Goal: Use online tool/utility: Utilize a website feature to perform a specific function

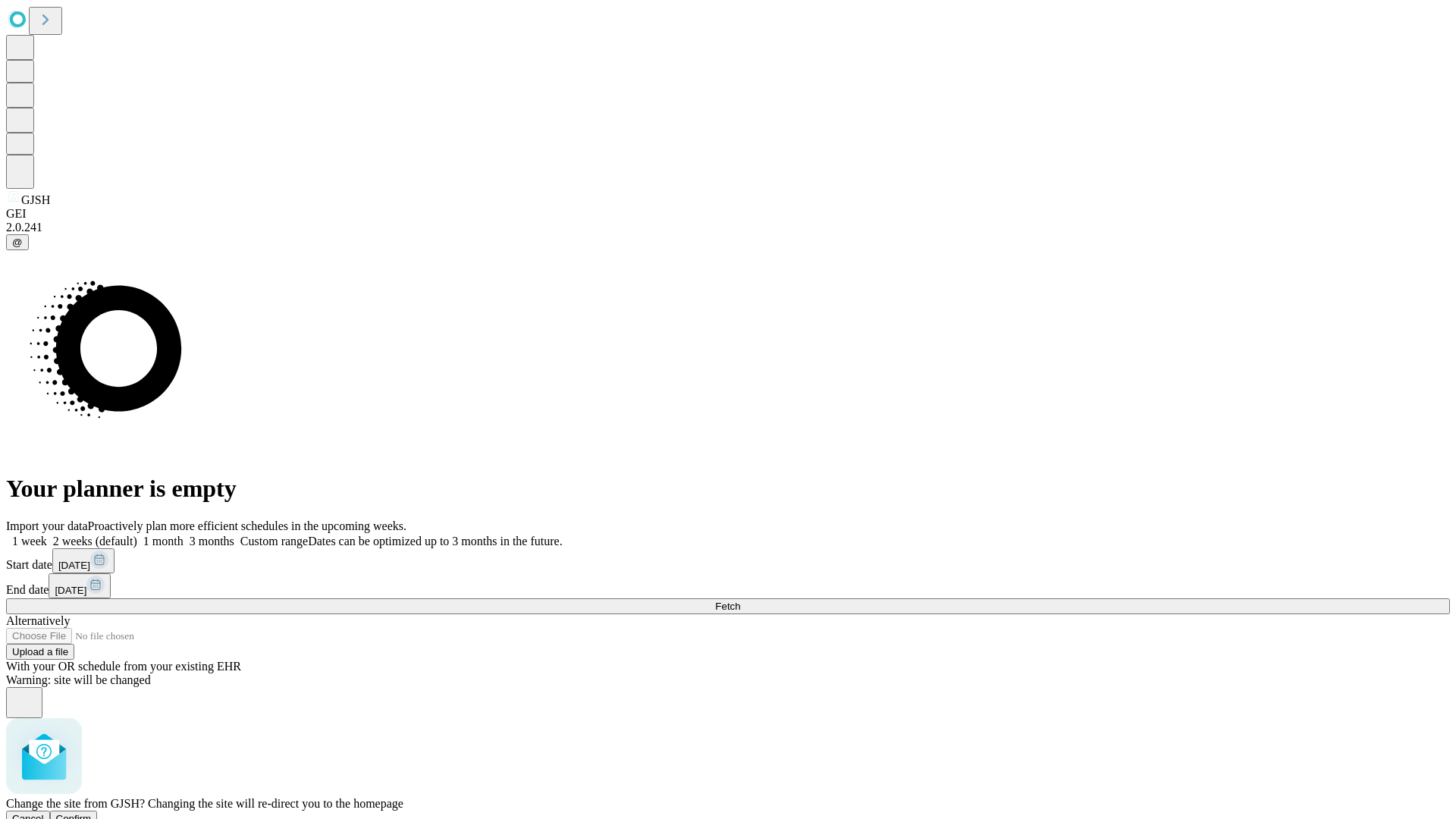
click at [91, 812] on span "Confirm" at bounding box center [73, 818] width 36 height 12
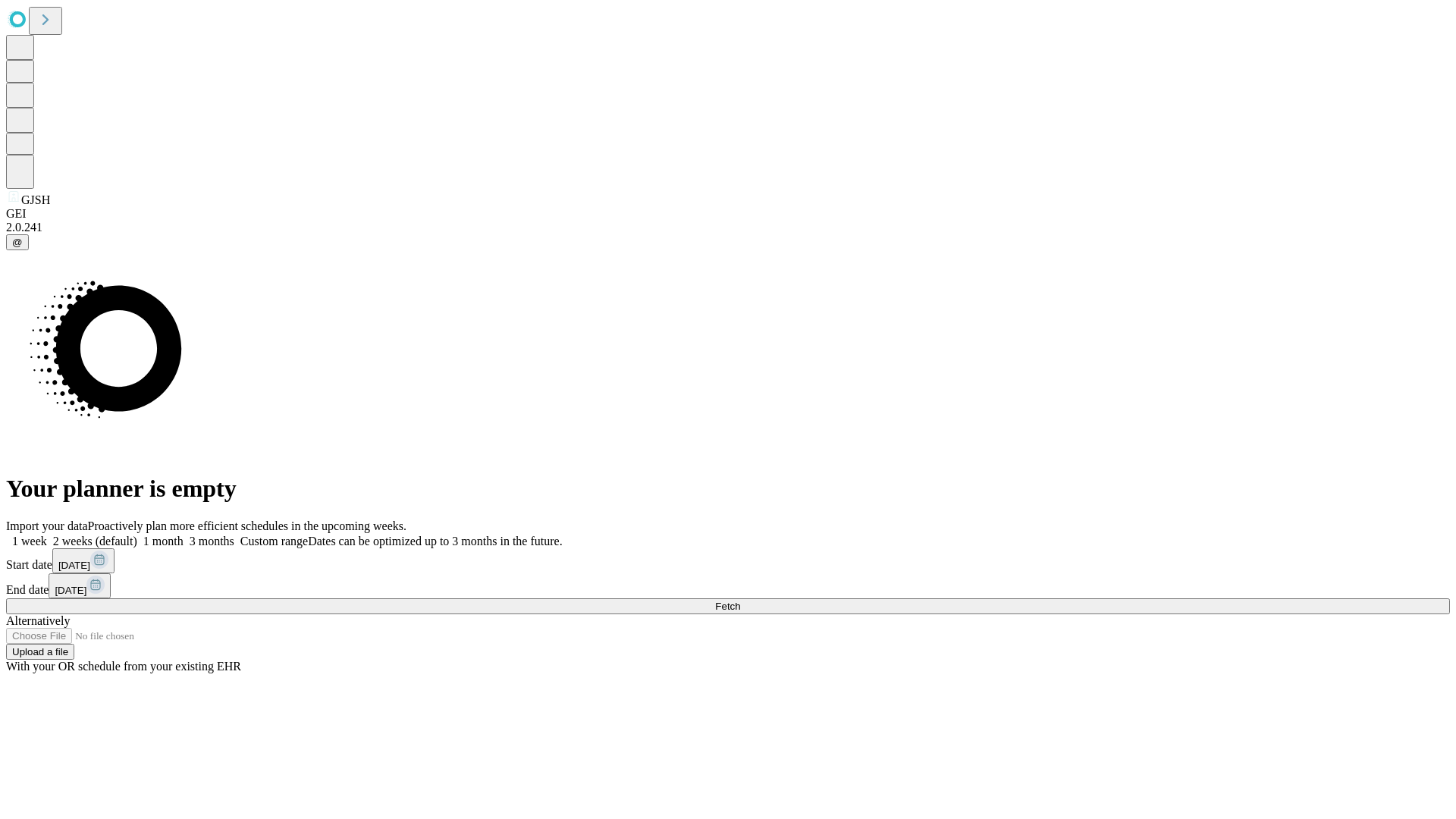
click at [184, 534] on label "1 month" at bounding box center [161, 540] width 46 height 13
click at [740, 601] on span "Fetch" at bounding box center [728, 606] width 25 height 12
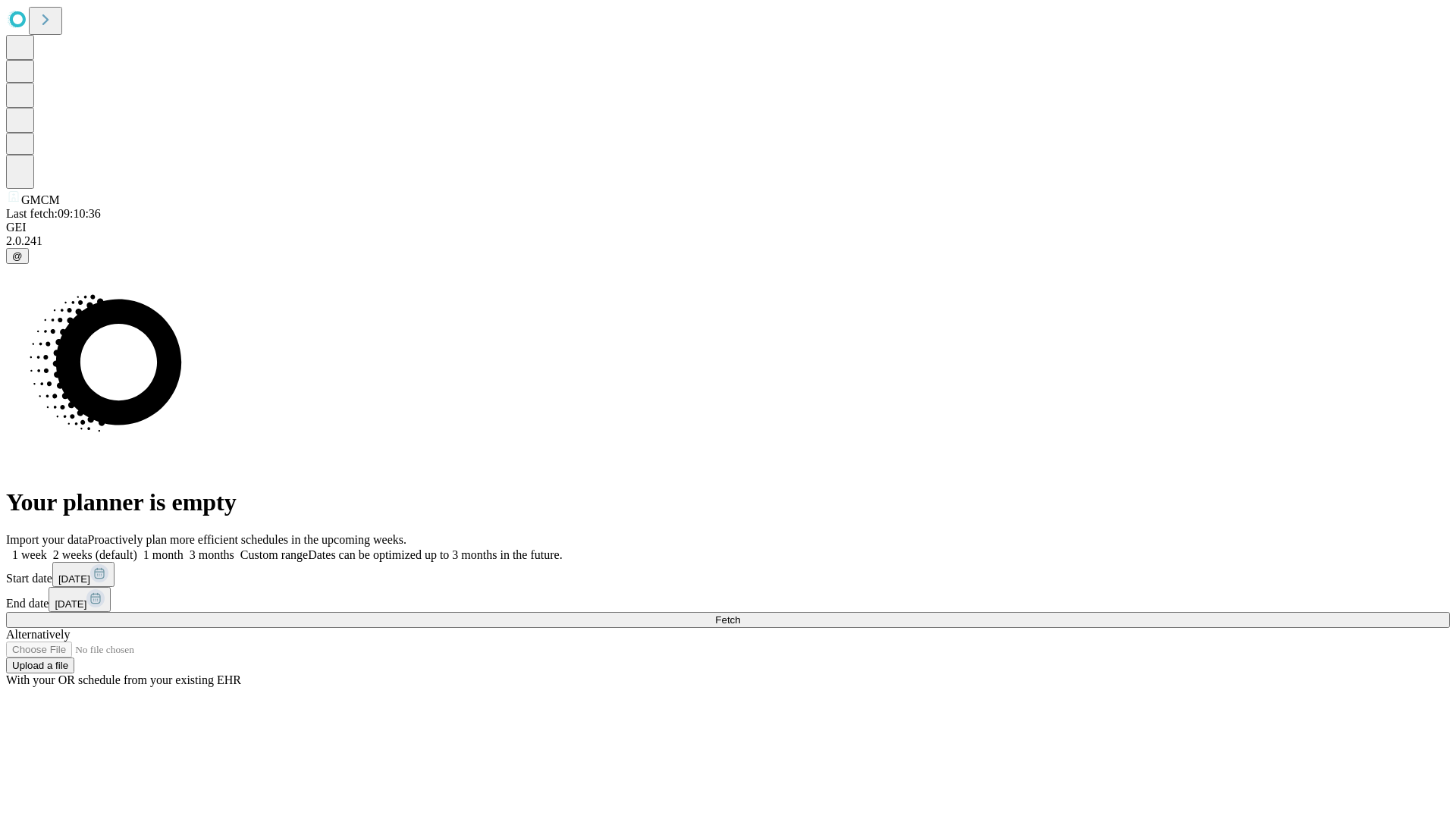
click at [184, 549] on label "1 month" at bounding box center [161, 554] width 46 height 13
click at [740, 614] on span "Fetch" at bounding box center [728, 620] width 25 height 12
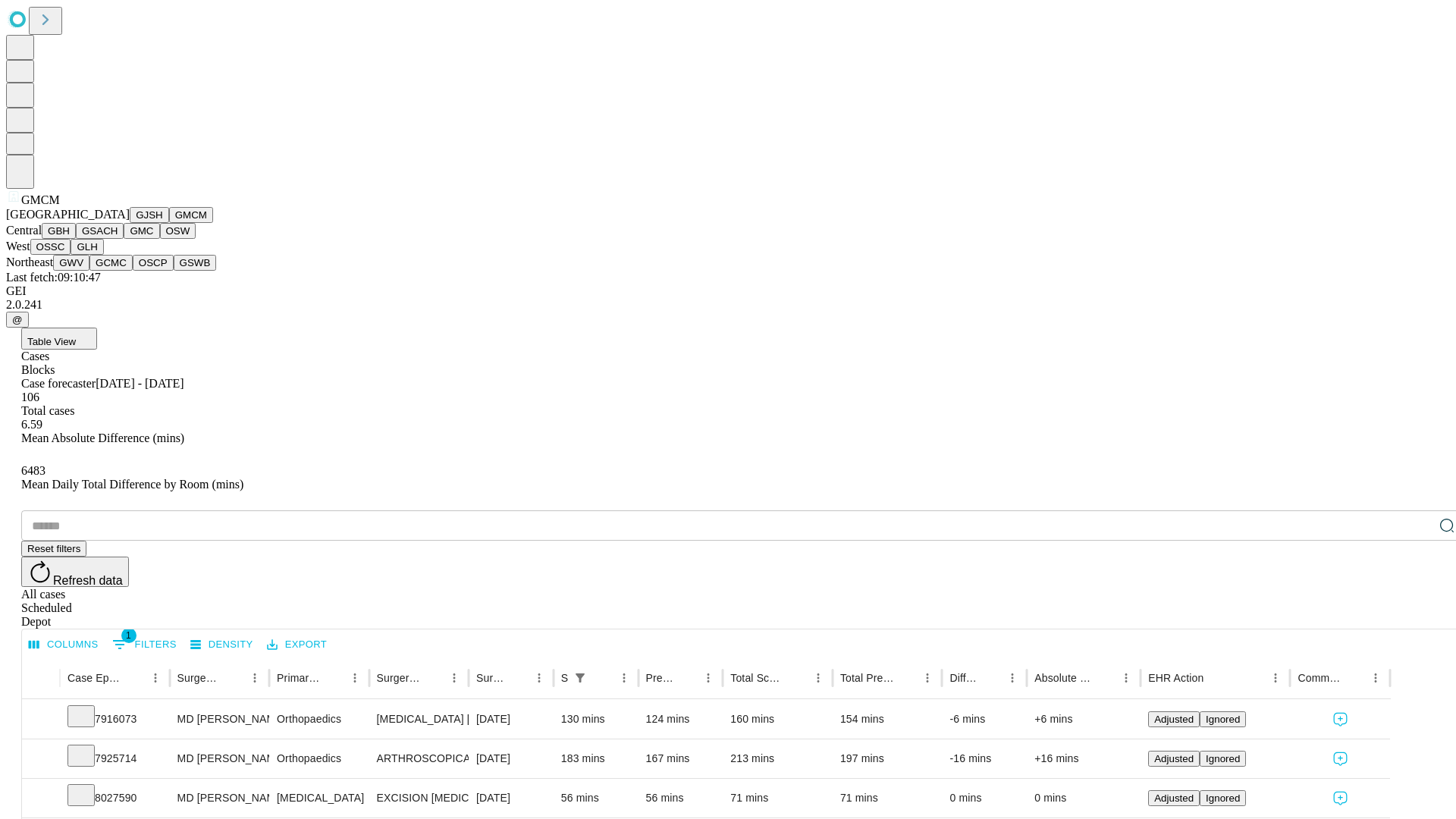
click at [76, 239] on button "GBH" at bounding box center [58, 231] width 34 height 16
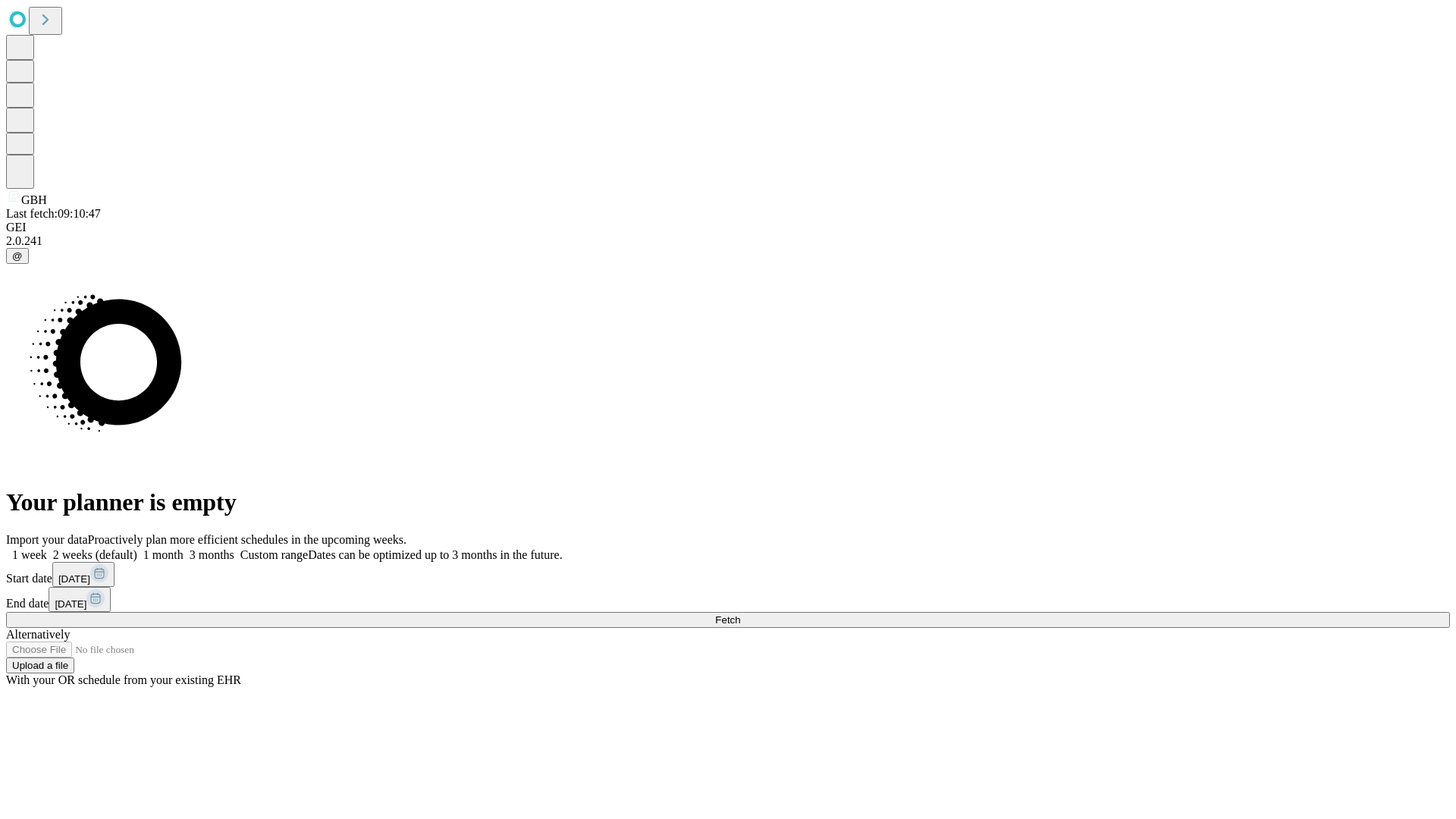
click at [184, 549] on label "1 month" at bounding box center [161, 554] width 46 height 13
click at [740, 614] on span "Fetch" at bounding box center [728, 620] width 25 height 12
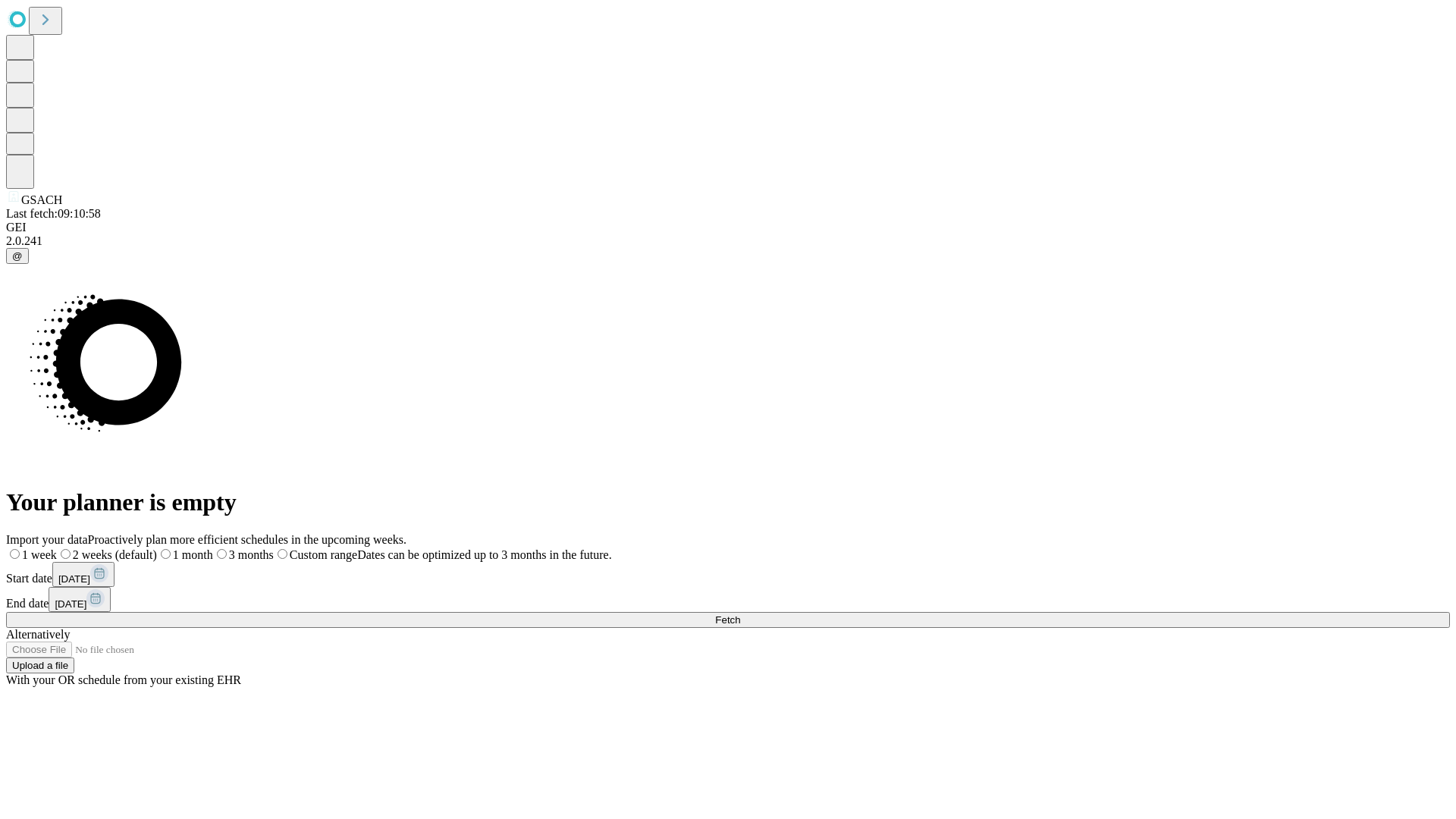
click at [740, 614] on span "Fetch" at bounding box center [728, 620] width 25 height 12
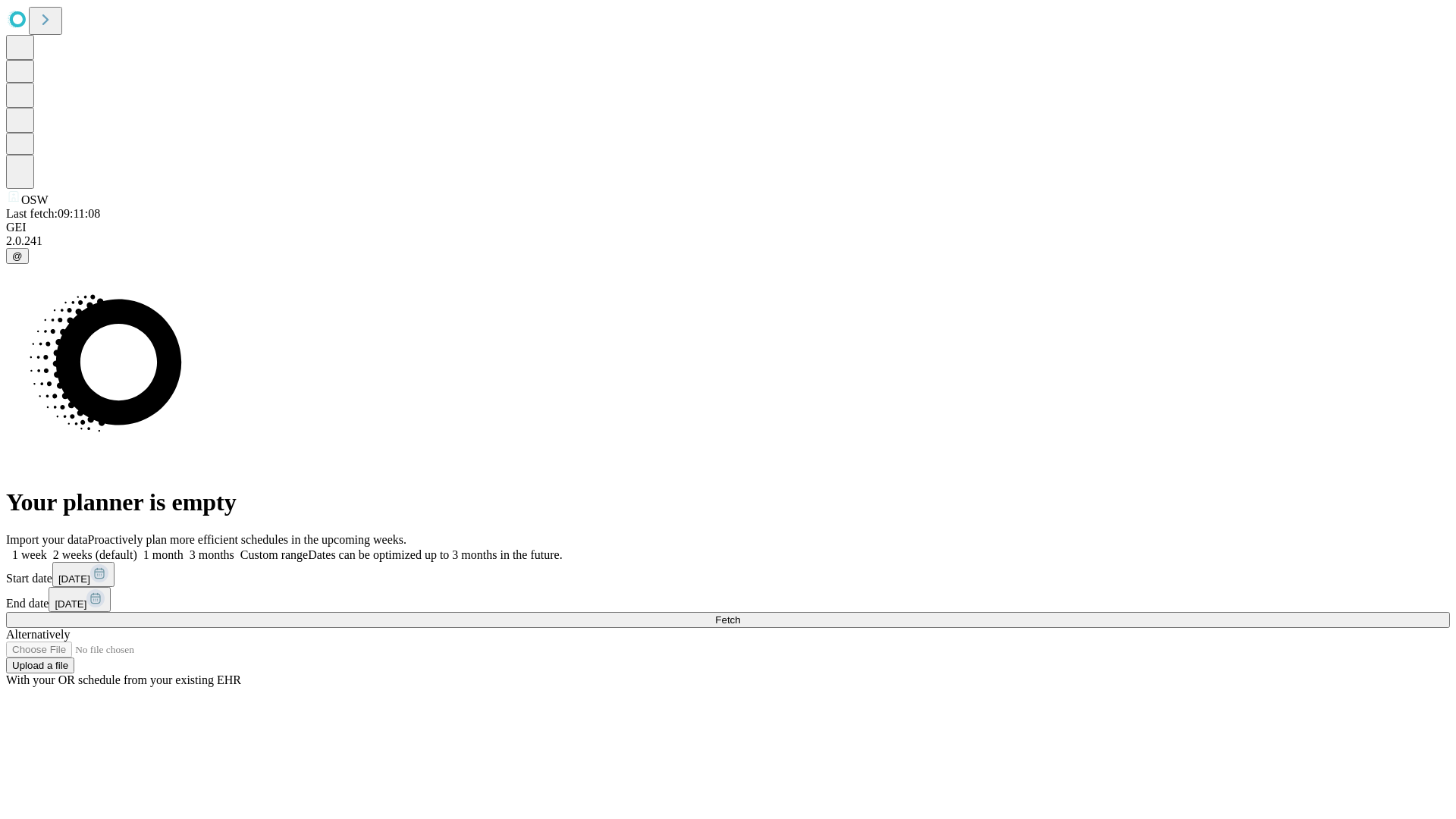
click at [184, 549] on label "1 month" at bounding box center [161, 554] width 46 height 13
click at [740, 614] on span "Fetch" at bounding box center [728, 620] width 25 height 12
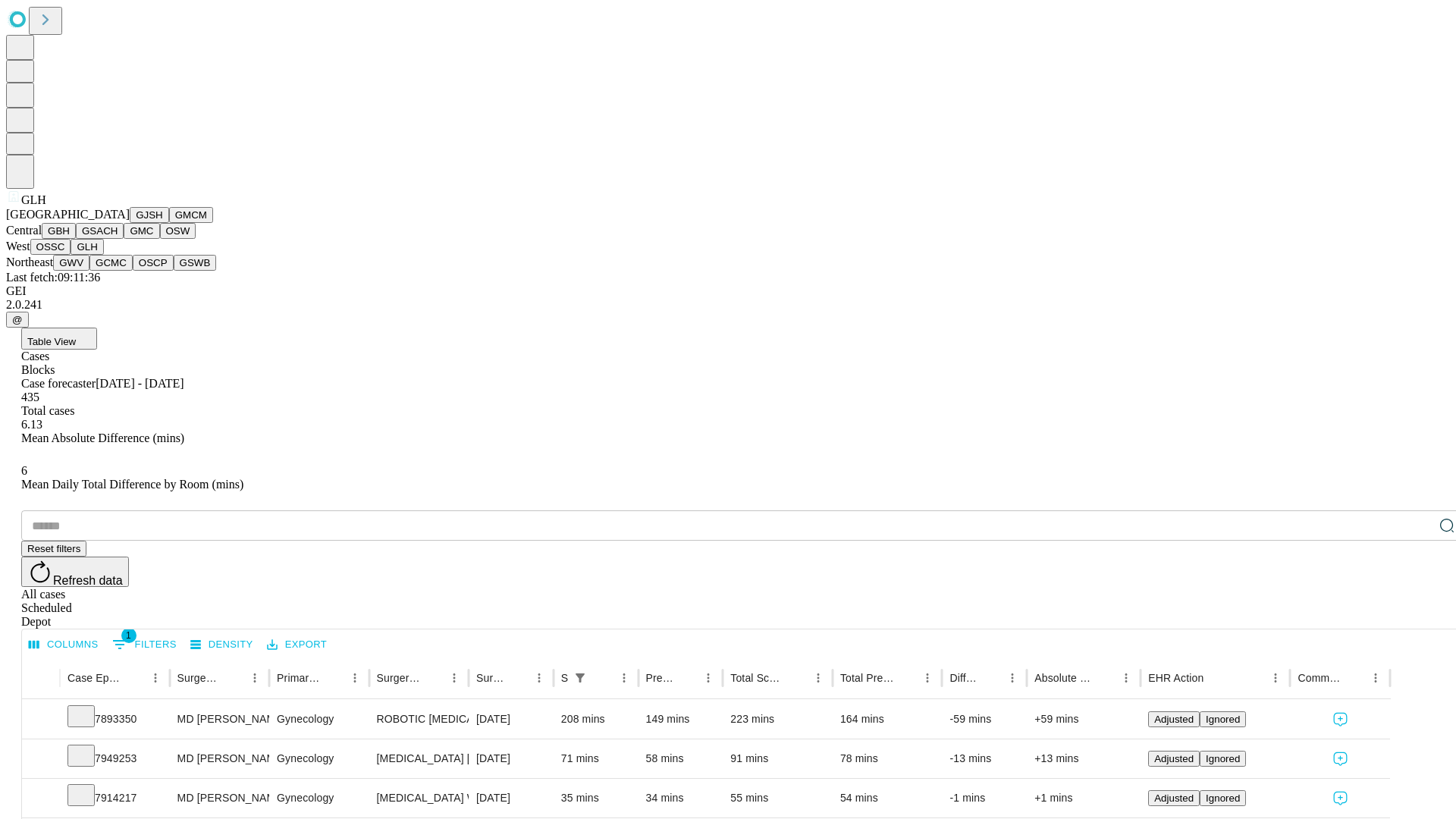
click at [89, 270] on button "GWV" at bounding box center [71, 263] width 37 height 16
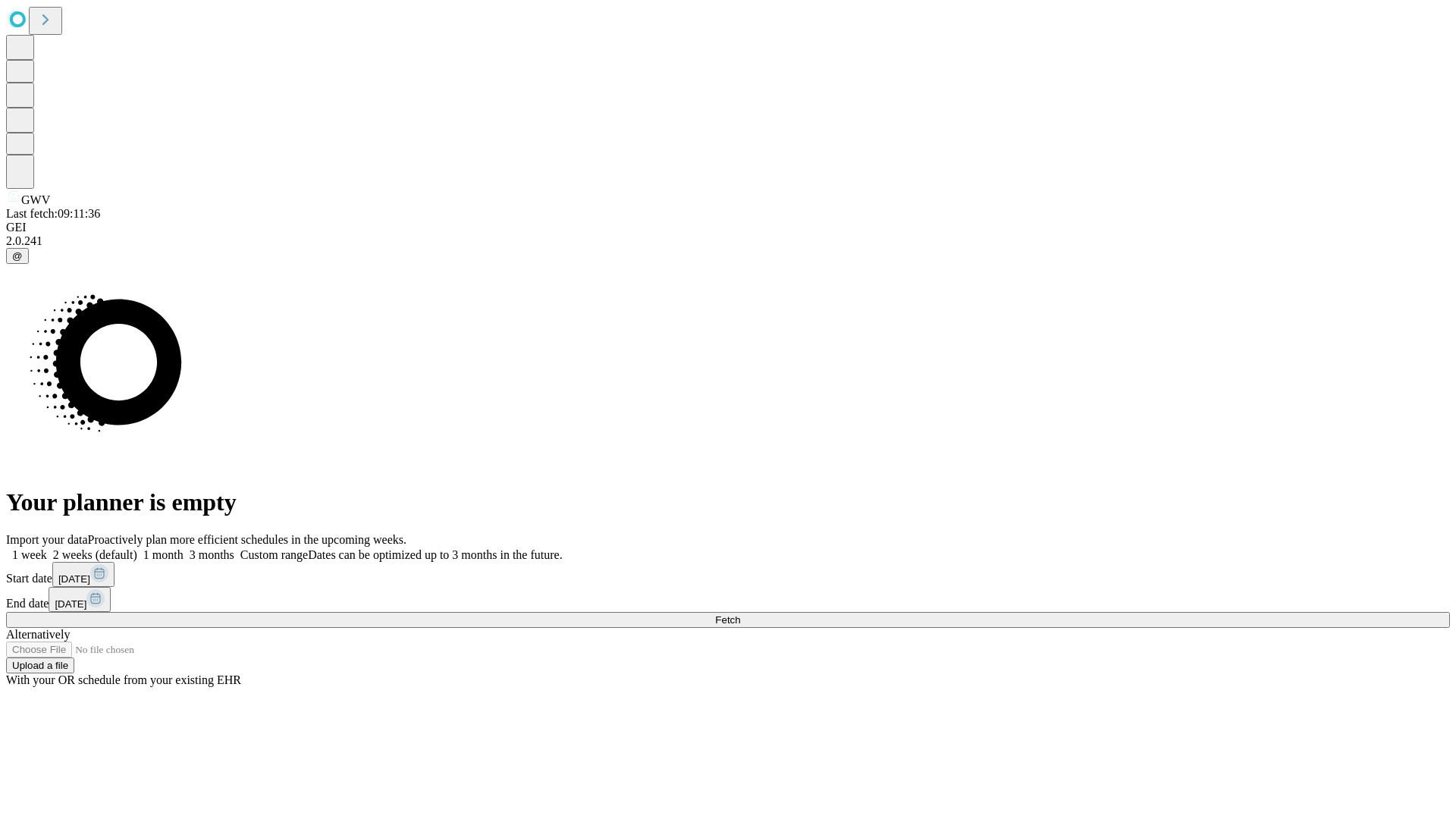
click at [184, 549] on label "1 month" at bounding box center [161, 554] width 46 height 13
click at [740, 614] on span "Fetch" at bounding box center [728, 620] width 25 height 12
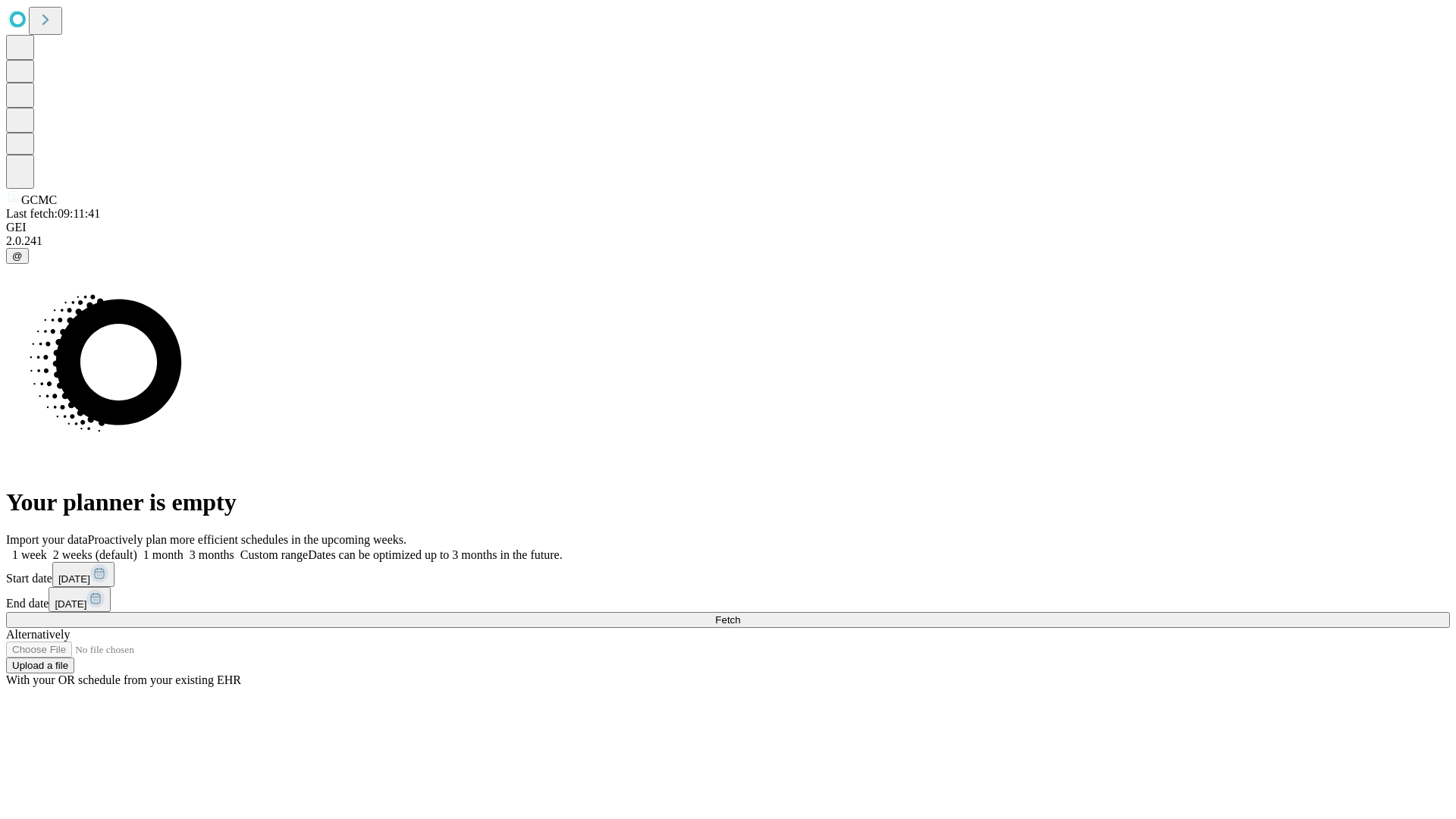
click at [184, 549] on label "1 month" at bounding box center [161, 554] width 46 height 13
click at [740, 614] on span "Fetch" at bounding box center [728, 620] width 25 height 12
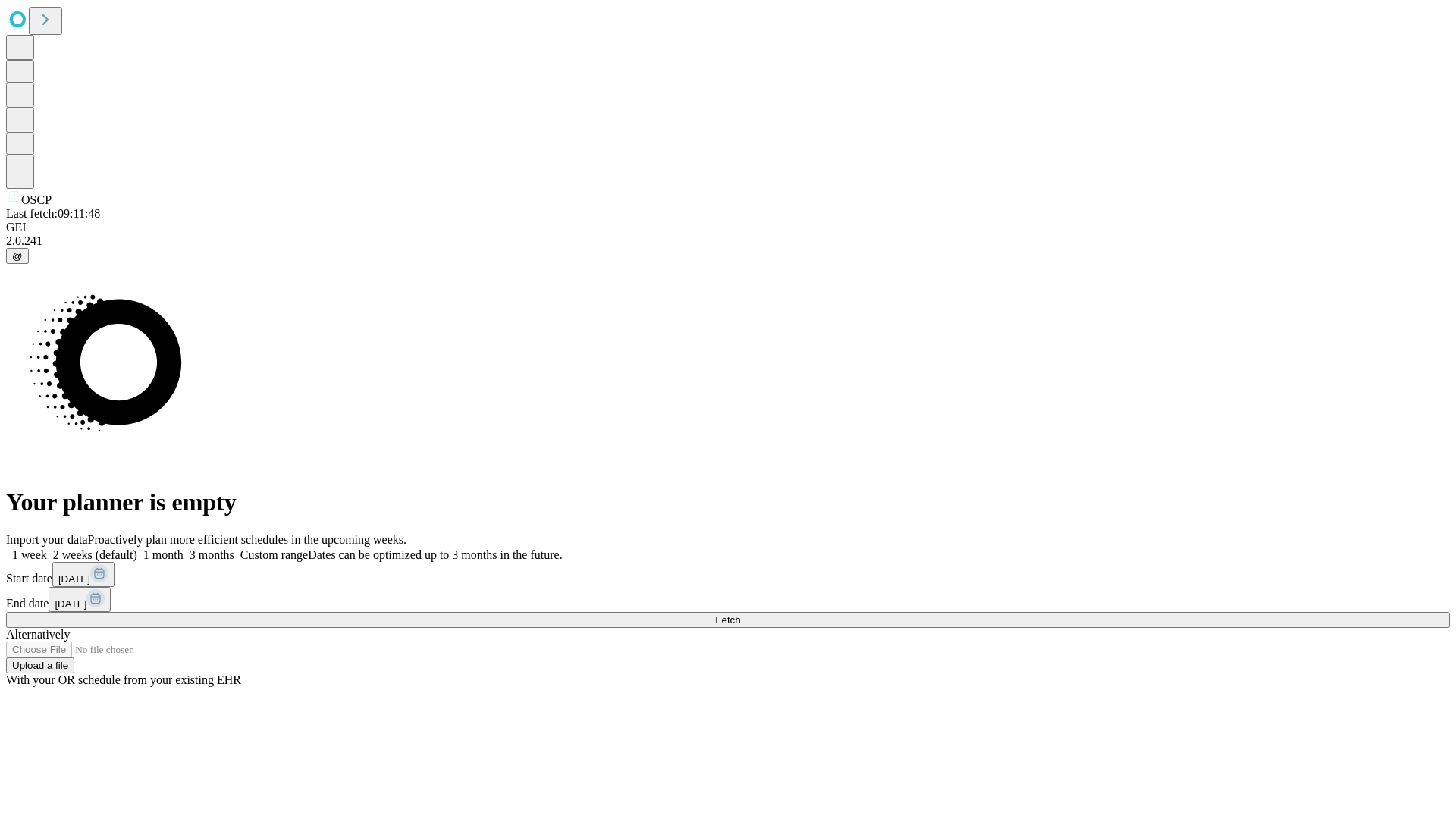
click at [184, 549] on label "1 month" at bounding box center [161, 554] width 46 height 13
click at [740, 614] on span "Fetch" at bounding box center [728, 620] width 25 height 12
